Goal: Information Seeking & Learning: Learn about a topic

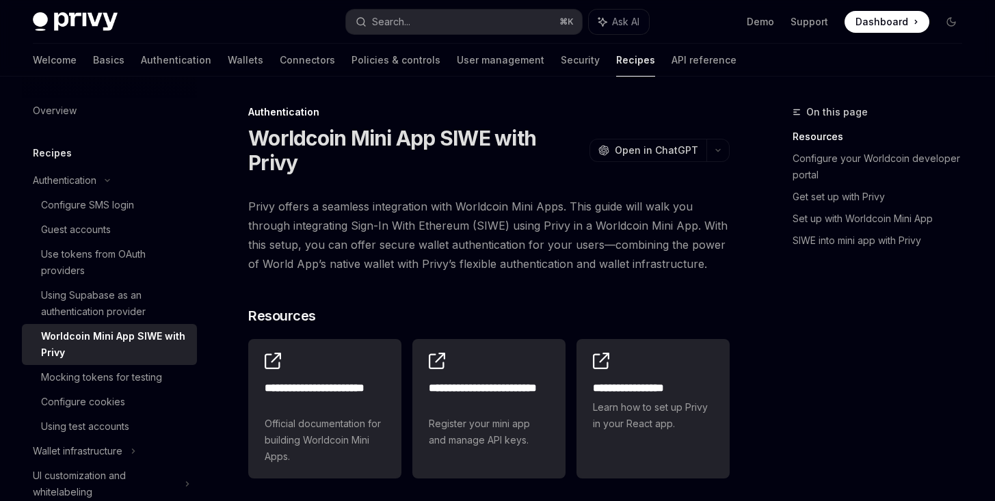
click at [55, 13] on img at bounding box center [75, 21] width 85 height 19
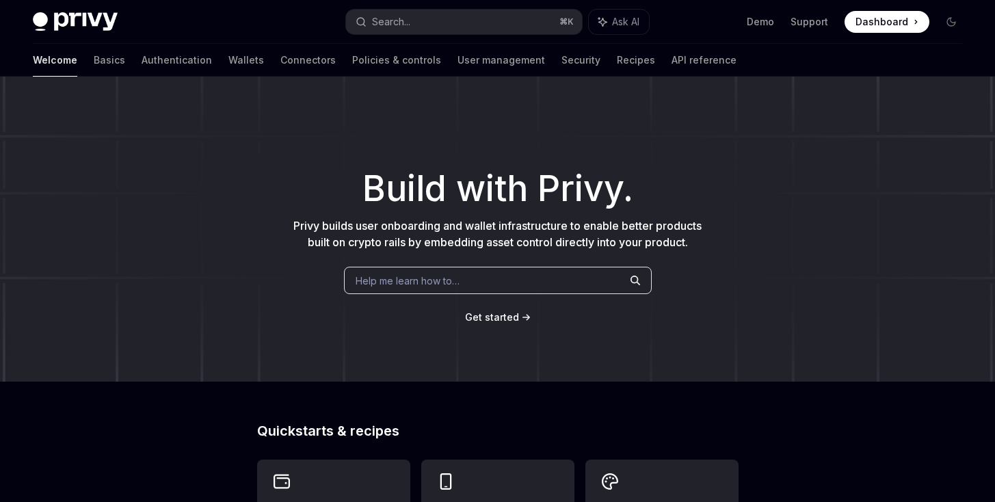
click at [204, 66] on div "Welcome Basics Authentication Wallets Connectors Policies & controls User manag…" at bounding box center [384, 60] width 703 height 33
click at [228, 62] on link "Wallets" at bounding box center [246, 60] width 36 height 33
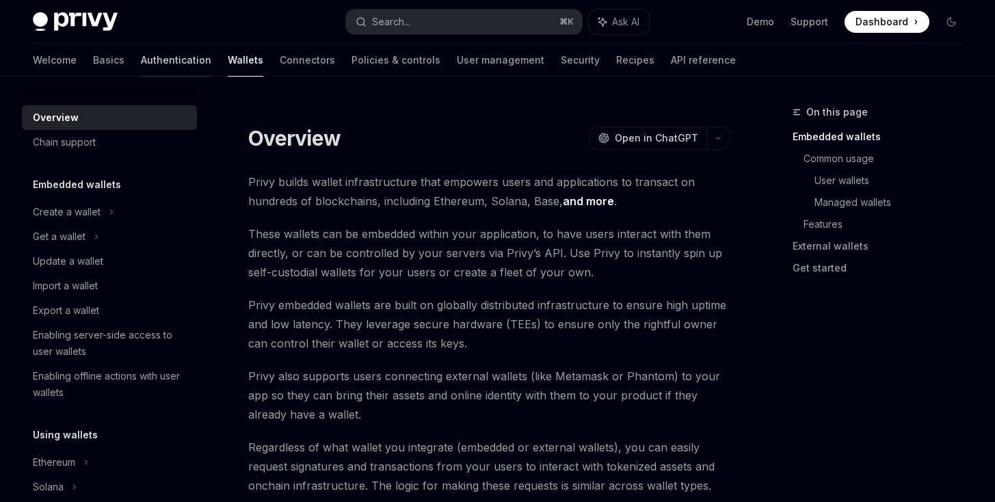
click at [141, 59] on link "Authentication" at bounding box center [176, 60] width 70 height 33
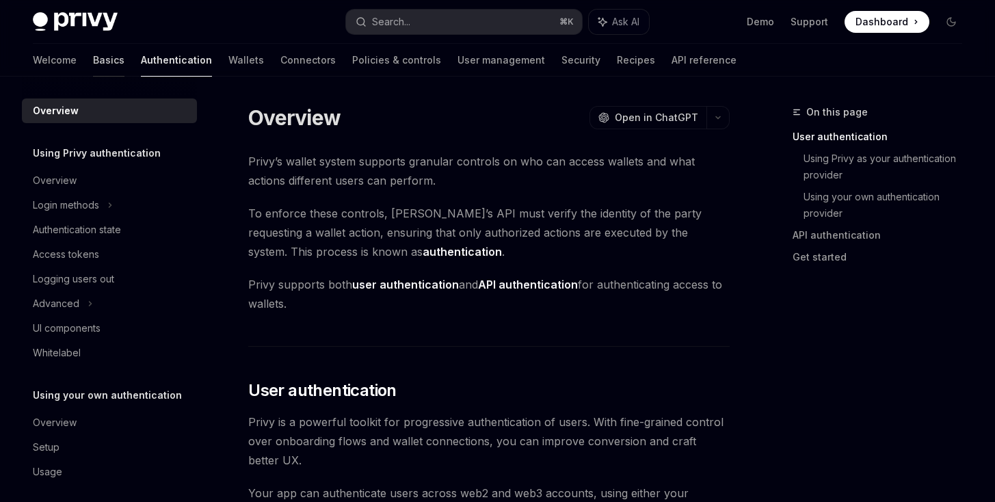
click at [93, 55] on link "Basics" at bounding box center [108, 60] width 31 height 33
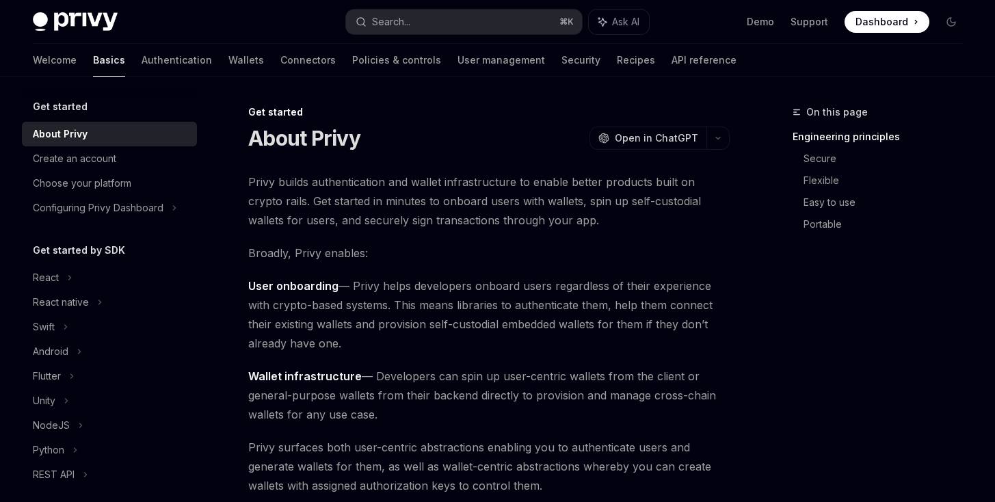
click at [265, 42] on div "Privy Docs home page Search... ⌘ K Ask AI Demo Support Dashboard Dashboard Sear…" at bounding box center [497, 22] width 929 height 44
click at [280, 54] on link "Connectors" at bounding box center [307, 60] width 55 height 33
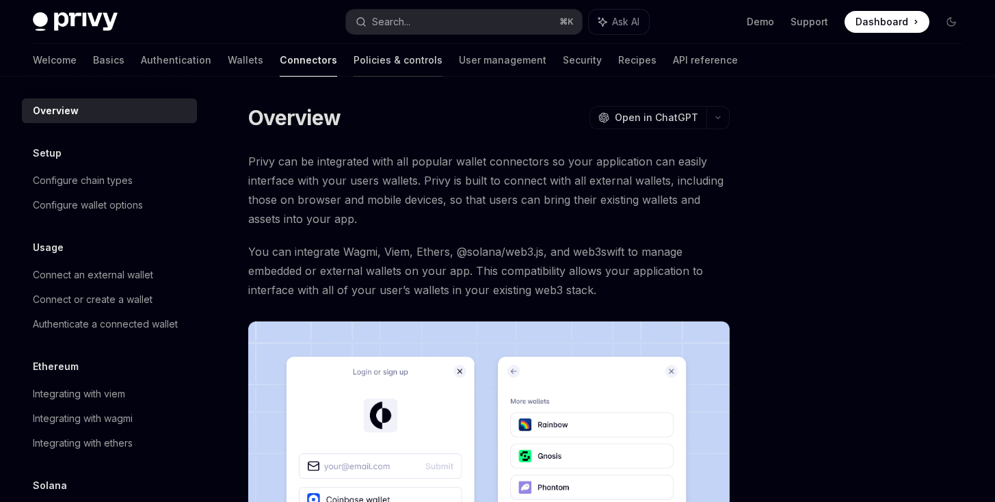
click at [353, 66] on link "Policies & controls" at bounding box center [397, 60] width 89 height 33
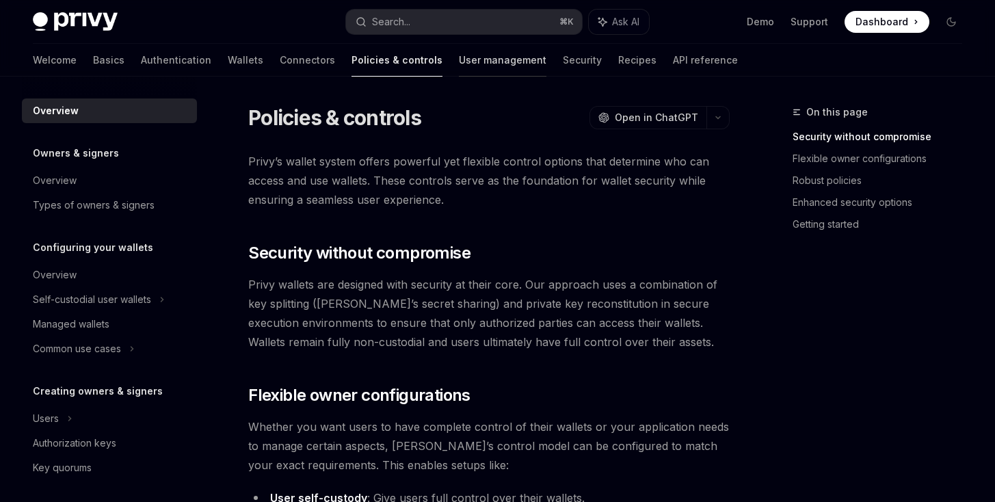
click at [465, 62] on link "User management" at bounding box center [502, 60] width 87 height 33
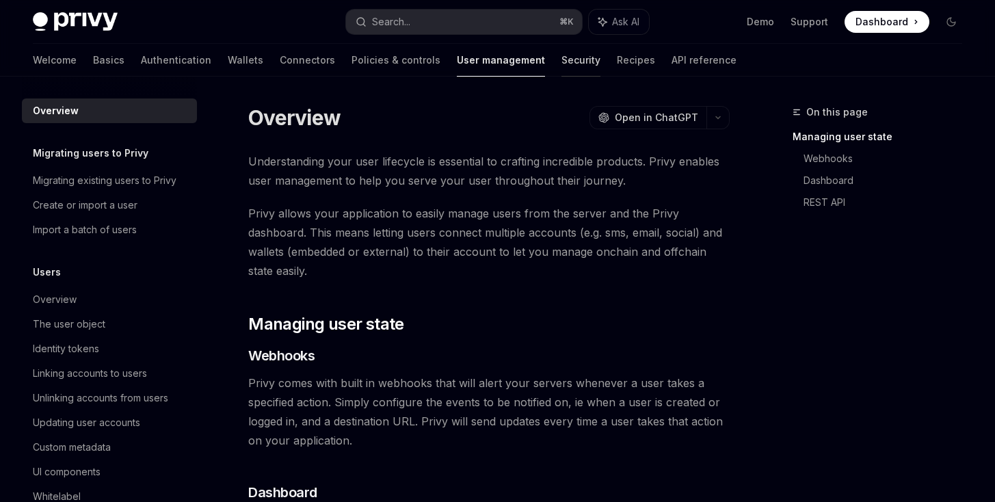
click at [561, 67] on link "Security" at bounding box center [580, 60] width 39 height 33
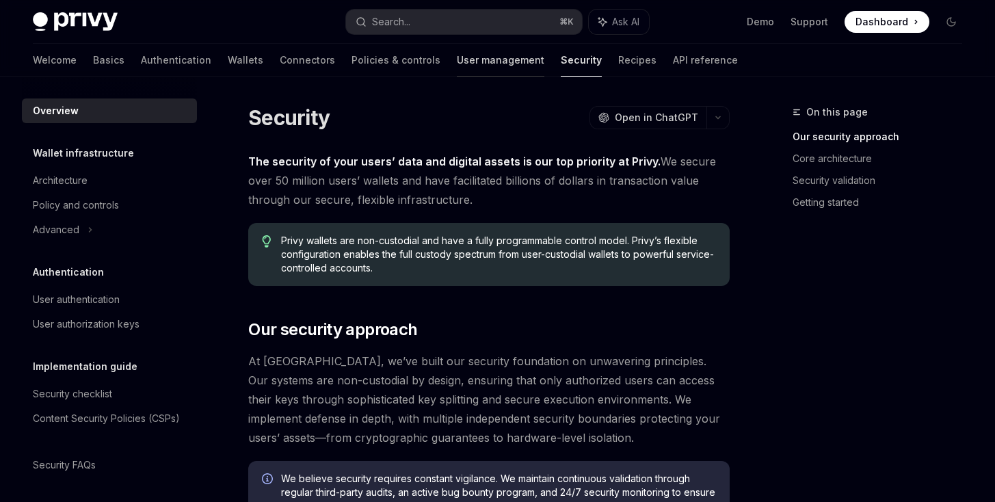
click at [457, 67] on link "User management" at bounding box center [500, 60] width 87 height 33
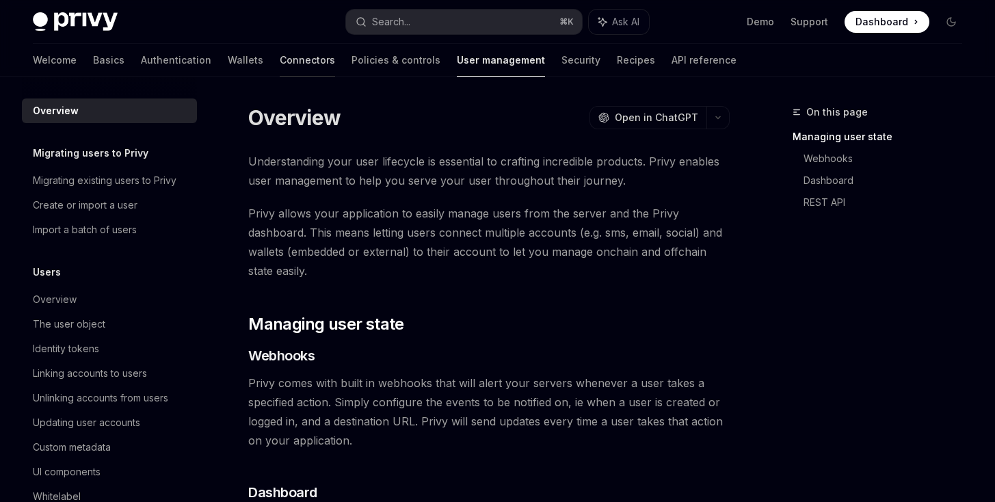
click at [280, 69] on link "Connectors" at bounding box center [307, 60] width 55 height 33
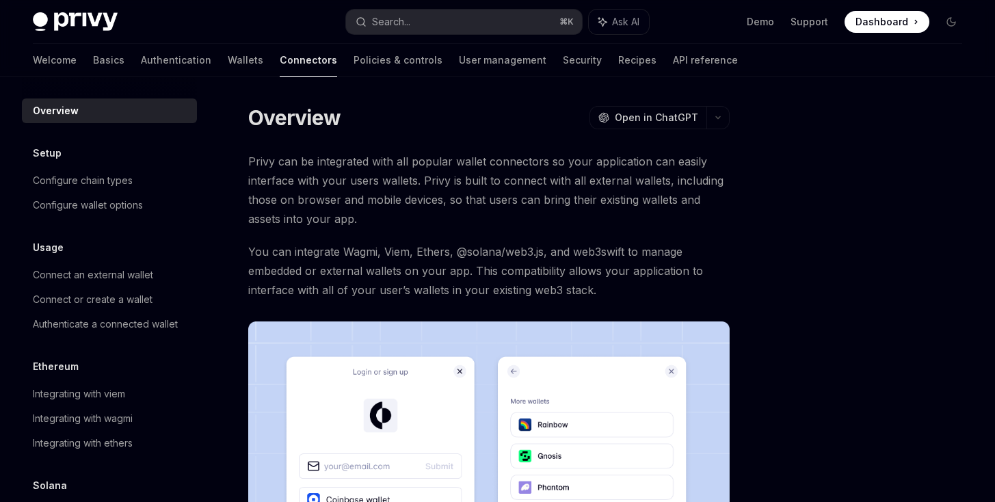
click at [62, 30] on img at bounding box center [75, 21] width 85 height 19
type textarea "*"
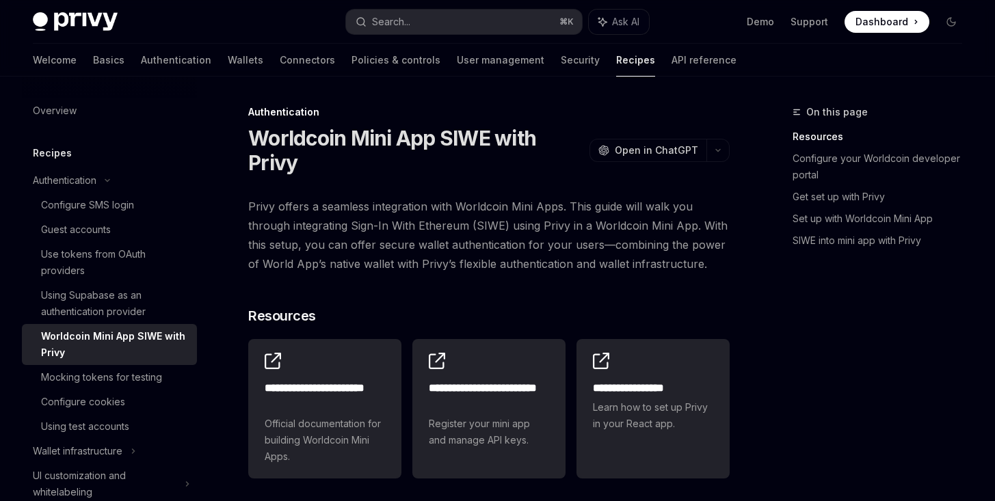
click at [83, 20] on img at bounding box center [75, 21] width 85 height 19
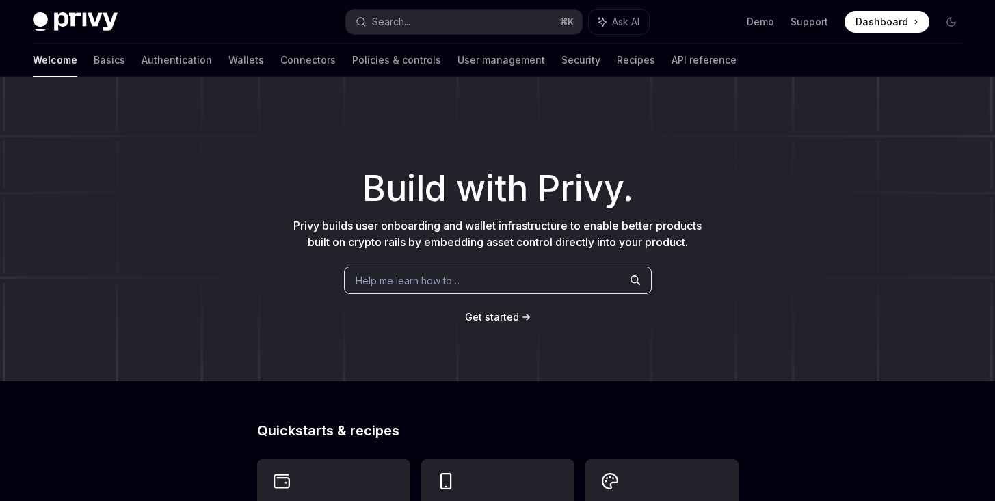
click at [96, 29] on img at bounding box center [75, 21] width 85 height 19
click at [407, 36] on div "Privy Docs home page Search... ⌘ K Ask AI Demo Support Dashboard Dashboard Sear…" at bounding box center [497, 22] width 929 height 44
click at [407, 33] on button "Search... ⌘ K" at bounding box center [463, 22] width 235 height 25
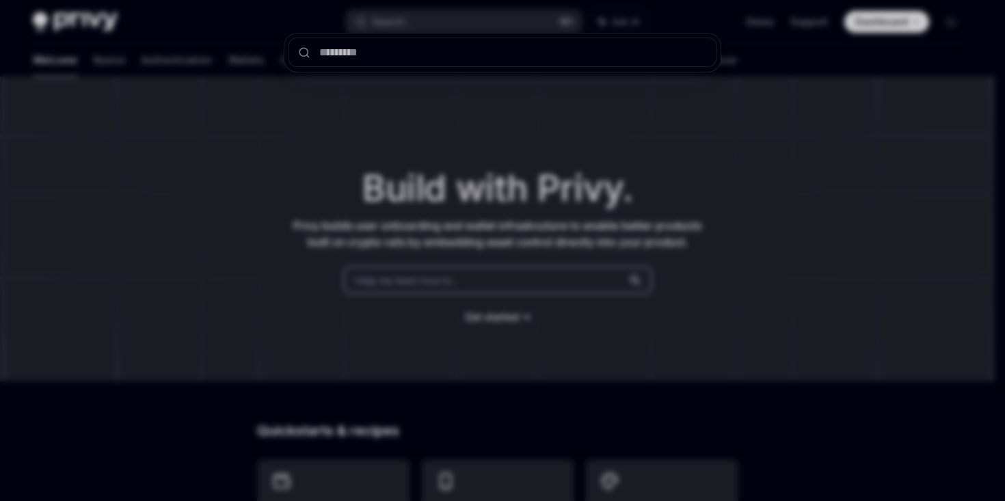
click at [409, 29] on div at bounding box center [502, 250] width 1005 height 501
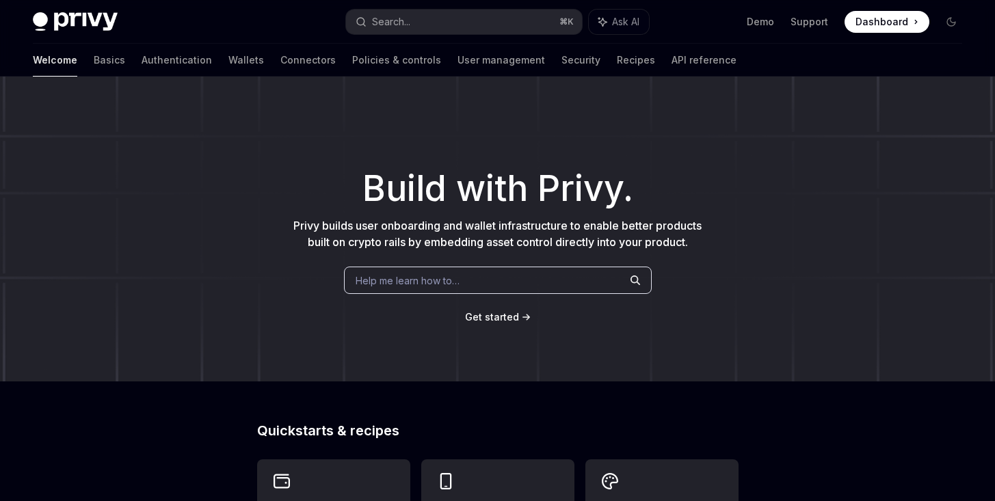
click at [44, 23] on img at bounding box center [75, 21] width 85 height 19
type textarea "*"
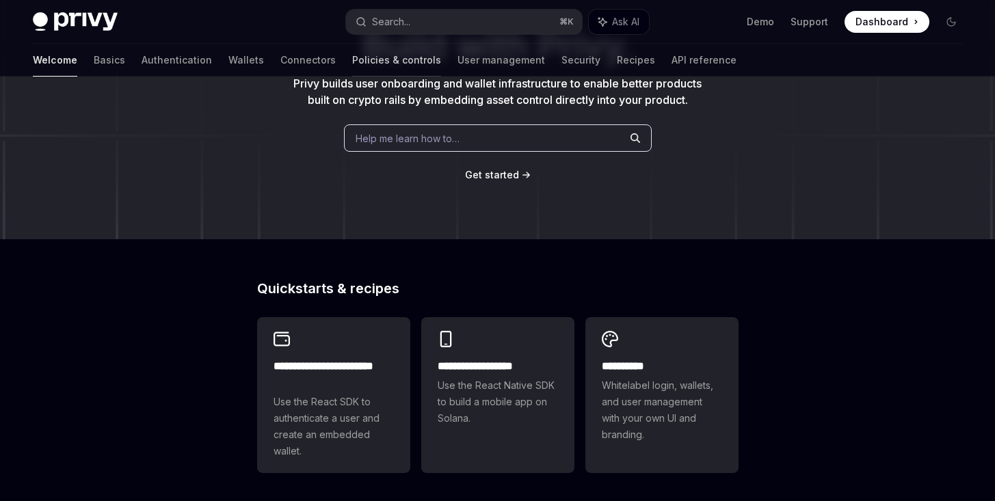
scroll to position [141, 0]
